Goal: Information Seeking & Learning: Find specific fact

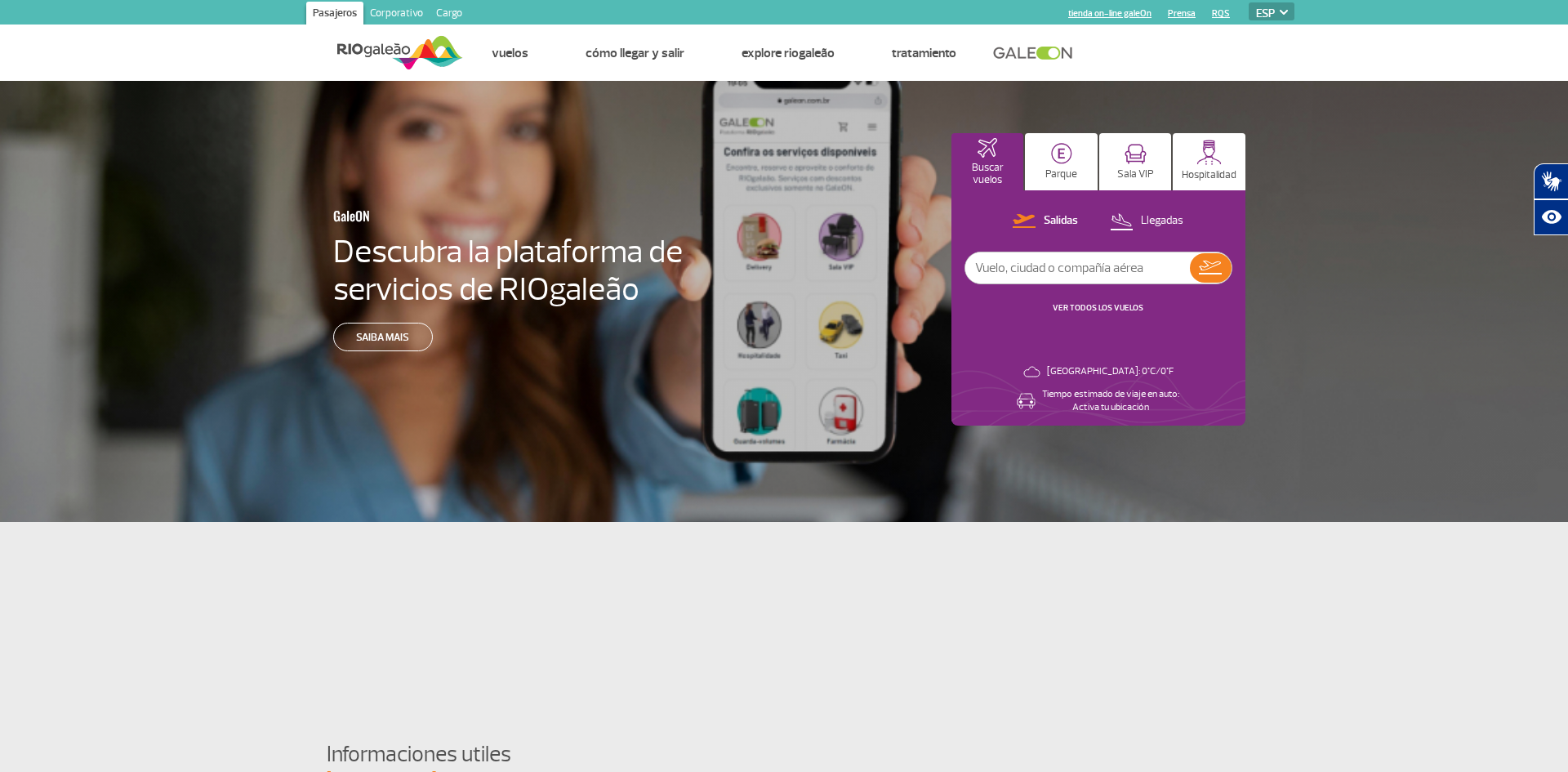
select select "es"
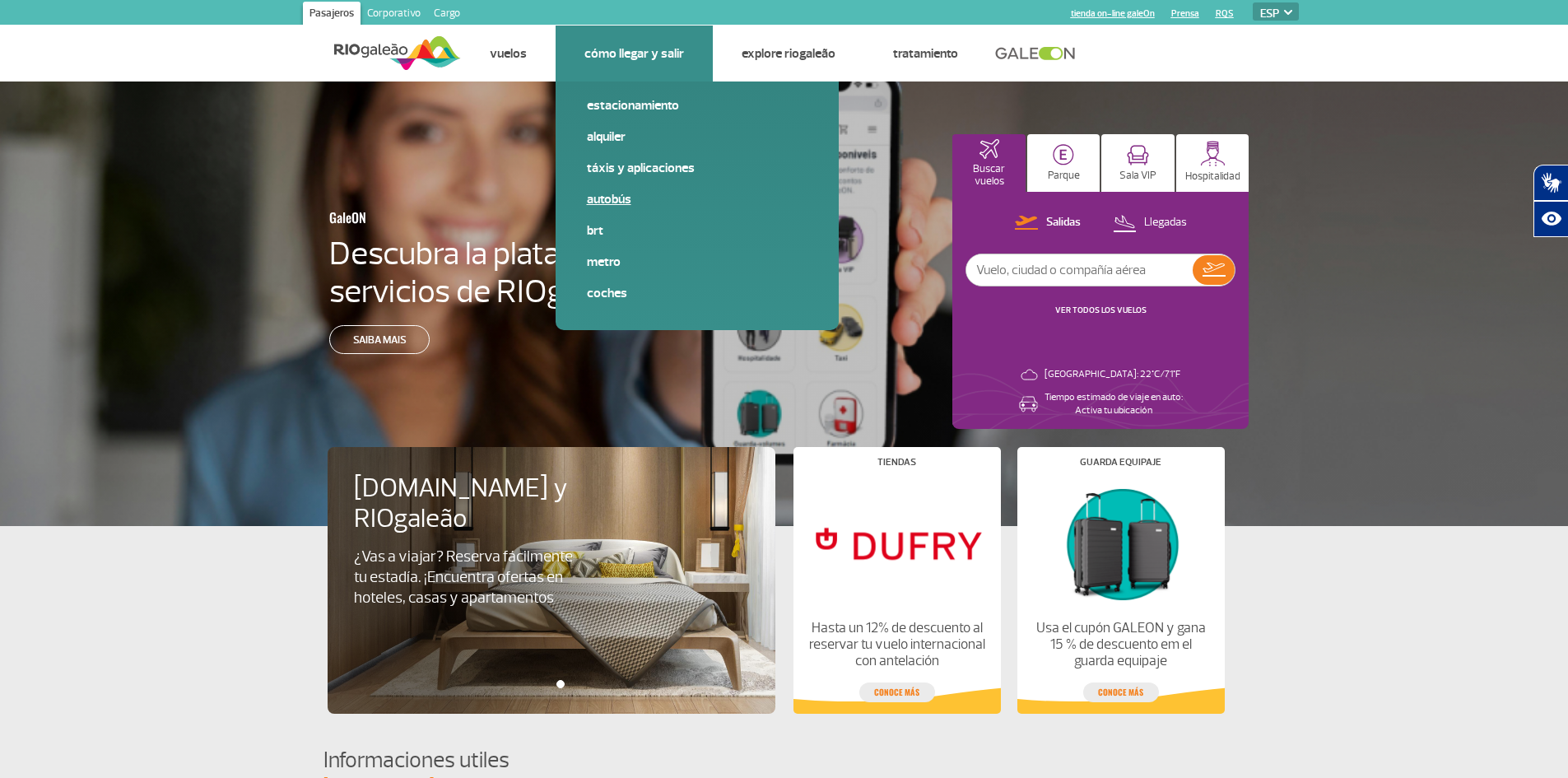
click at [619, 198] on link "Autobús" at bounding box center [698, 199] width 221 height 18
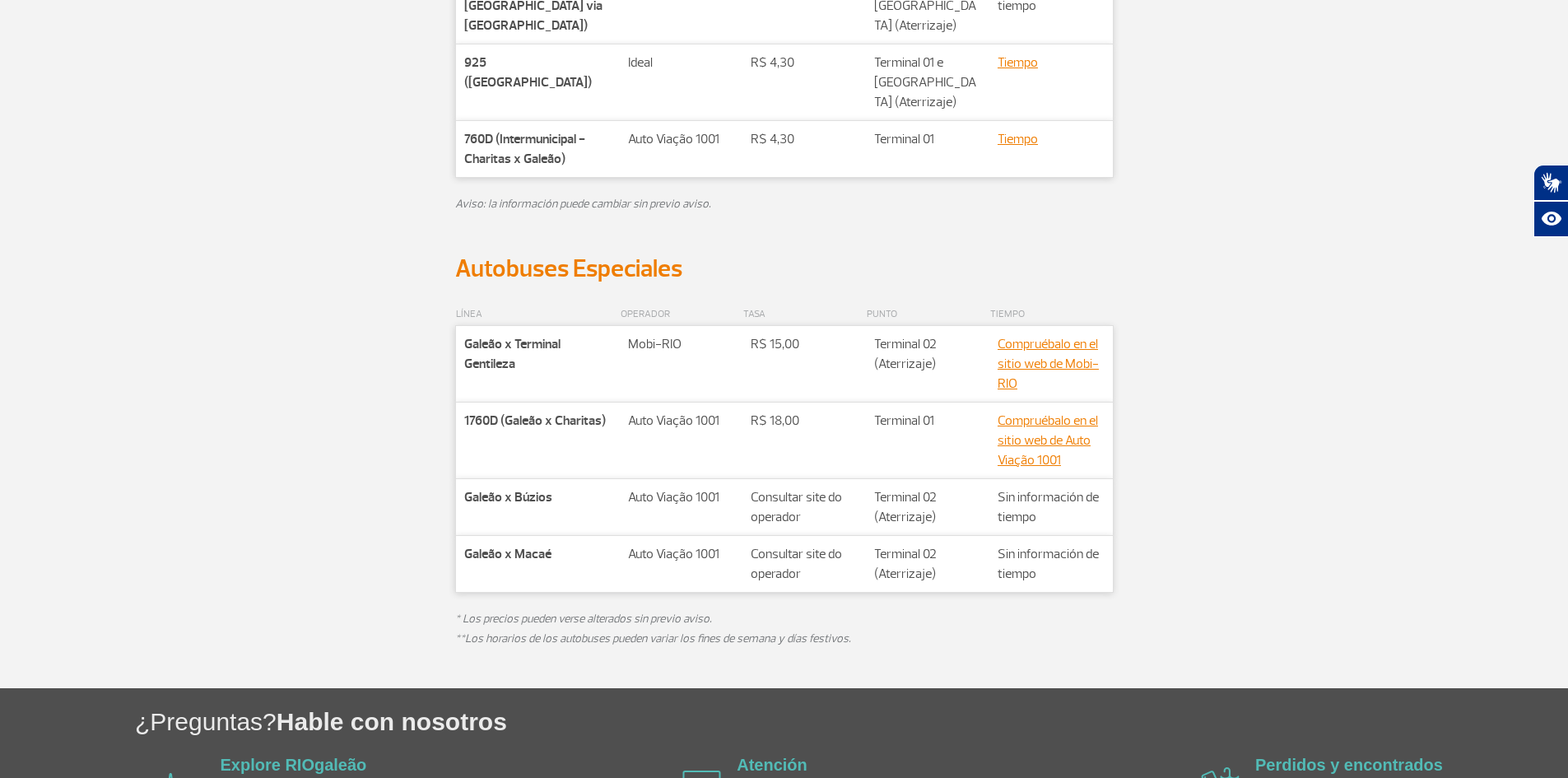
scroll to position [741, 0]
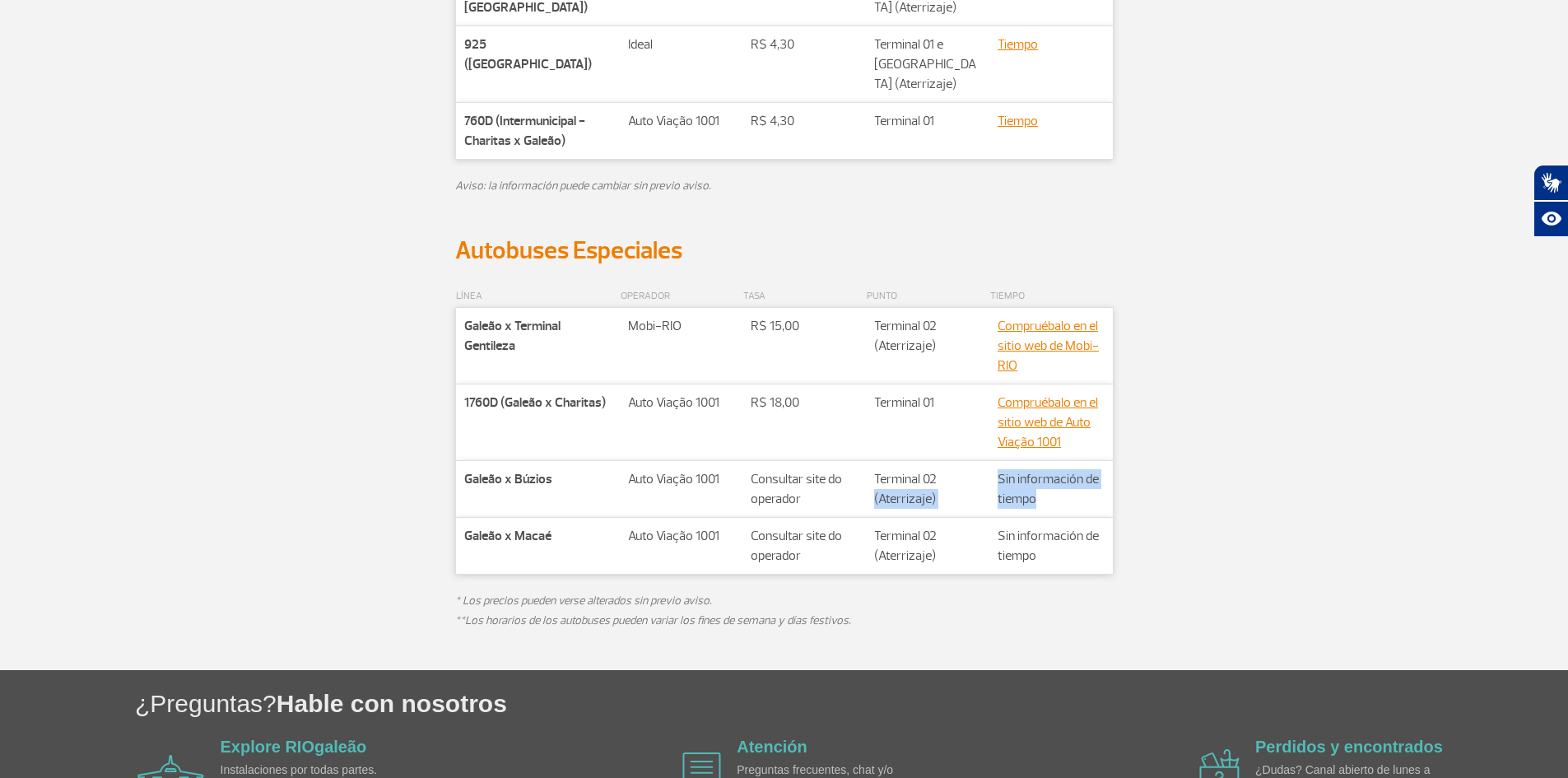
drag, startPoint x: 1065, startPoint y: 504, endPoint x: 967, endPoint y: 478, distance: 101.4
click at [967, 478] on tr "Companhia Galeão x Búzios Rota Auto Viação 1001 Valor** Consultar site do opera…" at bounding box center [784, 489] width 657 height 57
click at [534, 546] on td "Companhia Galeão x Macaé" at bounding box center [537, 546] width 165 height 57
drag, startPoint x: 491, startPoint y: 536, endPoint x: 580, endPoint y: 528, distance: 89.4
click at [580, 528] on p "Galeão x Macaé" at bounding box center [538, 536] width 148 height 20
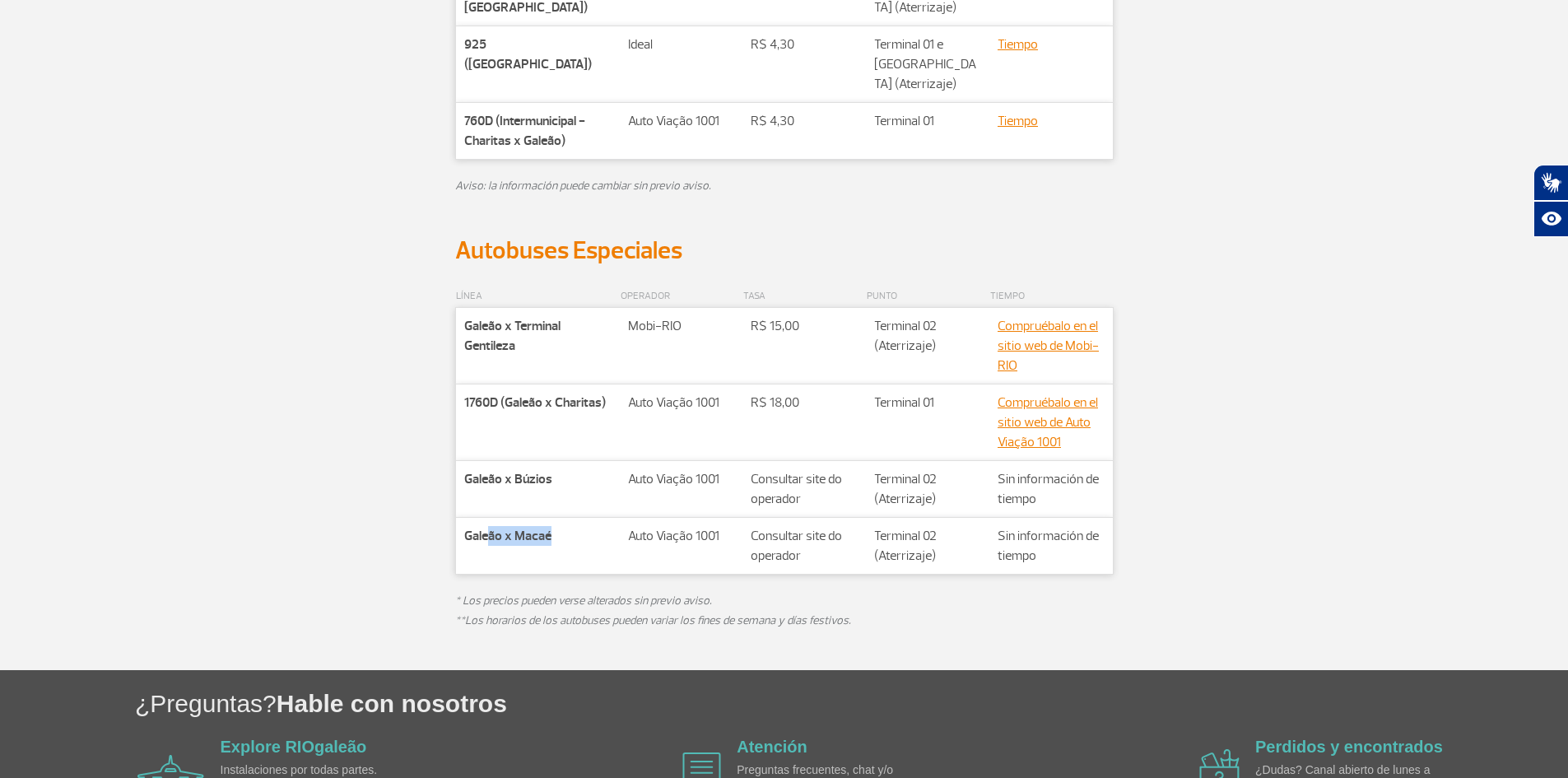
click at [581, 546] on td "Companhia Galeão x Macaé" at bounding box center [537, 546] width 165 height 57
drag, startPoint x: 627, startPoint y: 482, endPoint x: 731, endPoint y: 478, distance: 104.1
click at [731, 478] on td "Rota Auto Viação 1001" at bounding box center [682, 489] width 123 height 57
copy p "Auto Viação 1001"
